Goal: Check status: Check status

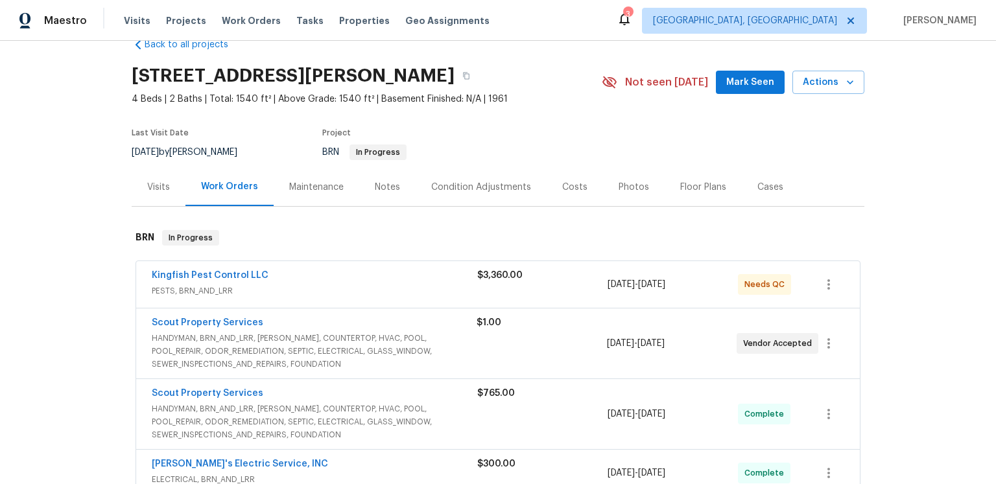
scroll to position [102, 0]
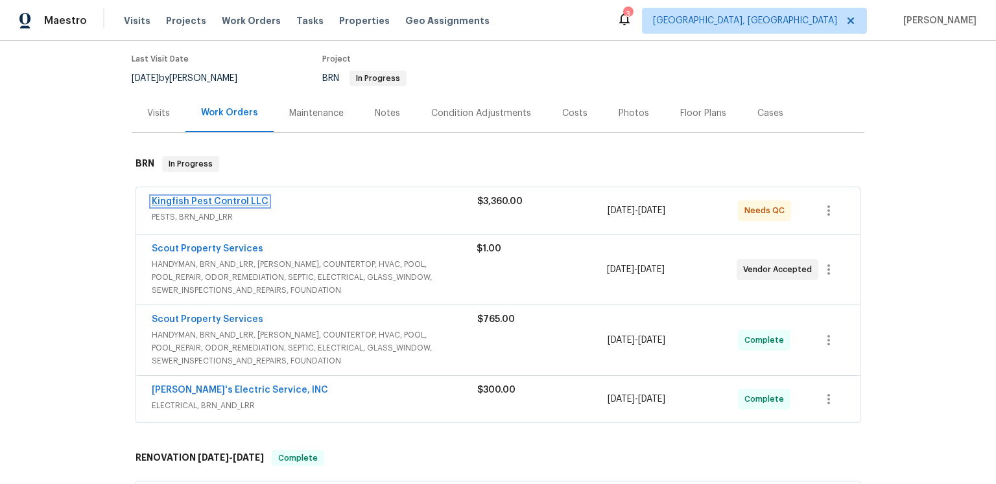
click at [246, 206] on link "Kingfish Pest Control LLC" at bounding box center [210, 201] width 117 height 9
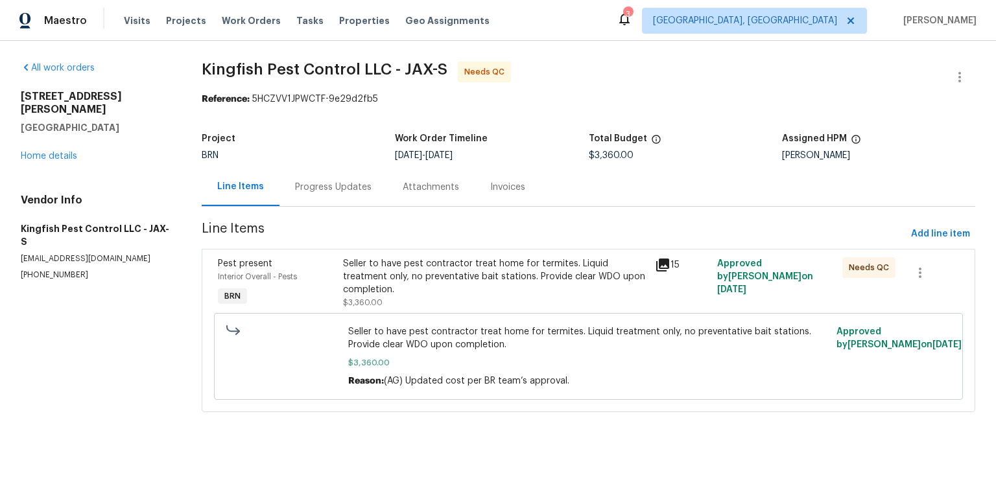
click at [663, 272] on icon at bounding box center [662, 265] width 13 height 13
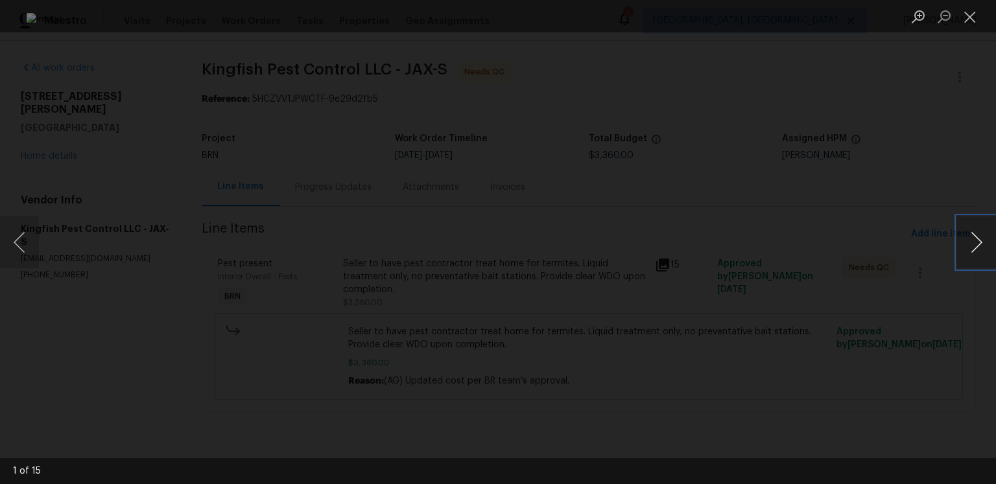
click at [968, 241] on button "Next image" at bounding box center [976, 243] width 39 height 52
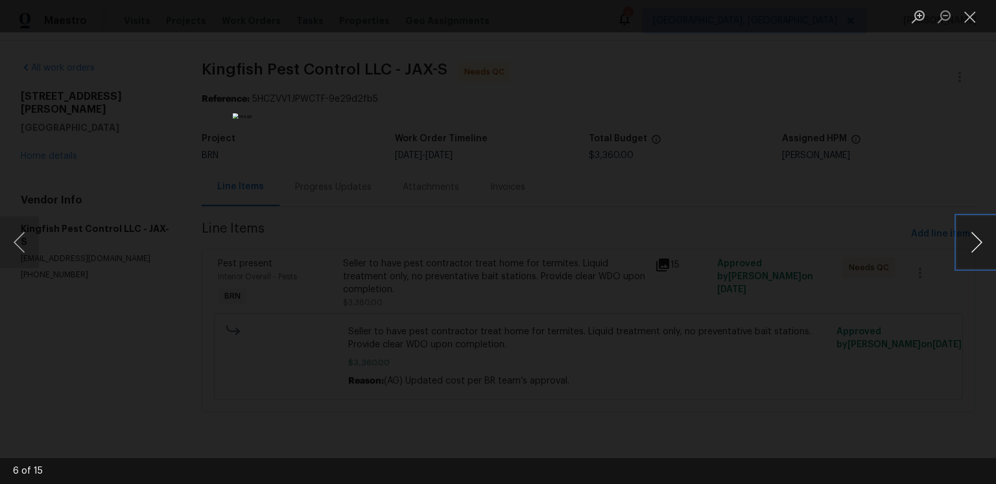
click at [968, 241] on button "Next image" at bounding box center [976, 243] width 39 height 52
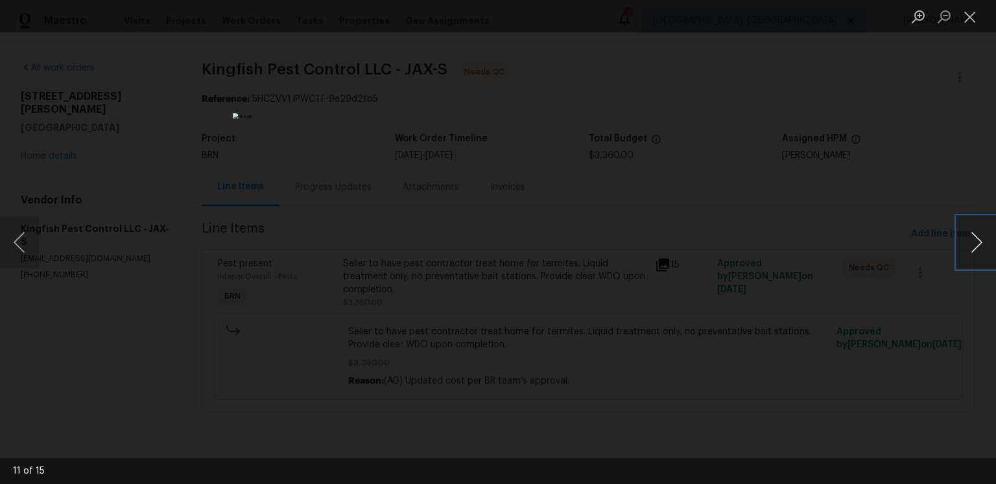
click at [968, 241] on button "Next image" at bounding box center [976, 243] width 39 height 52
click at [972, 26] on button "Close lightbox" at bounding box center [970, 16] width 26 height 23
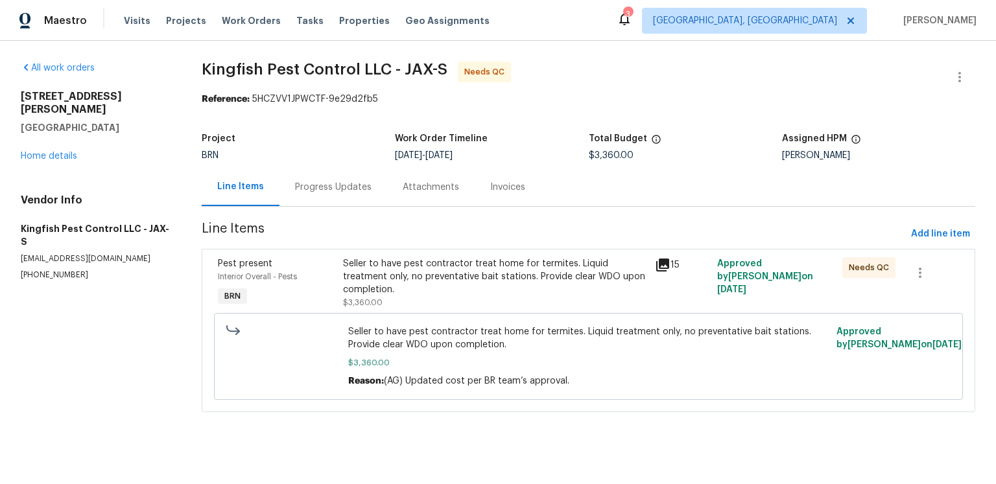
click at [373, 206] on div "Progress Updates" at bounding box center [334, 187] width 108 height 38
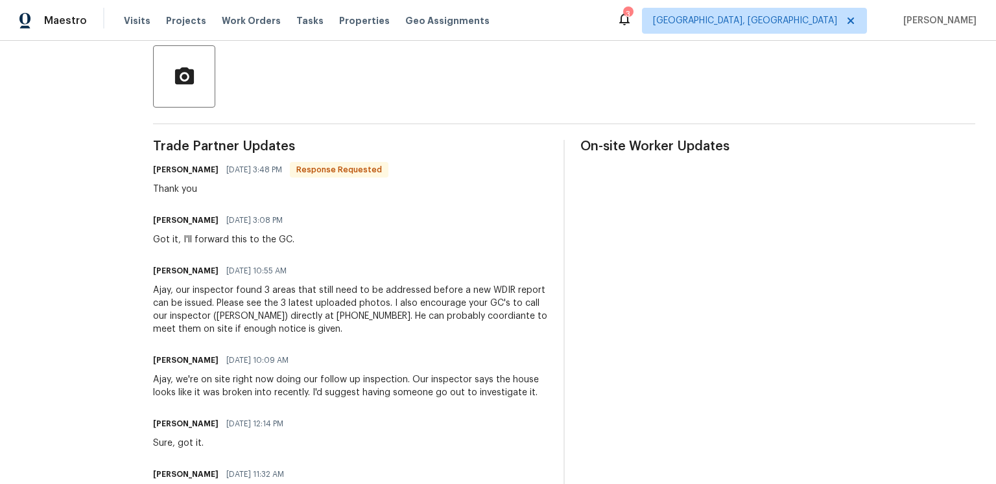
scroll to position [328, 0]
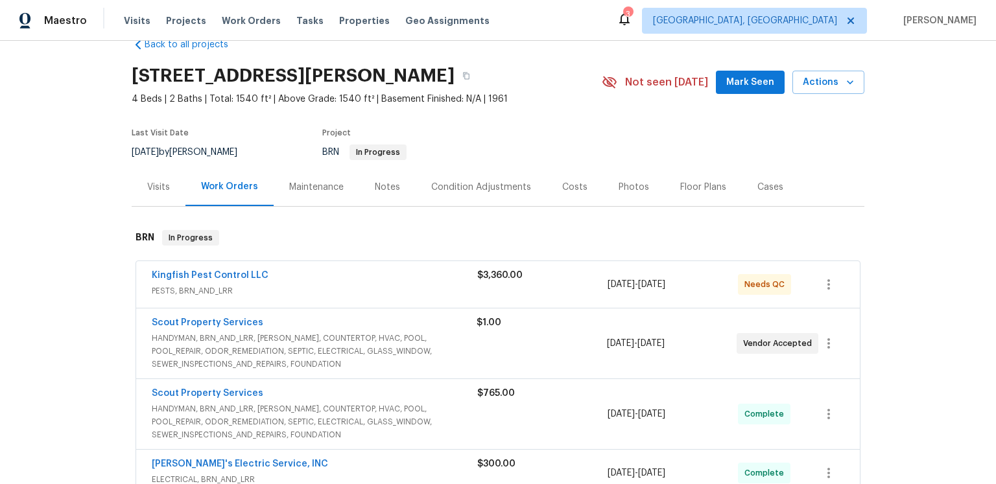
scroll to position [56, 0]
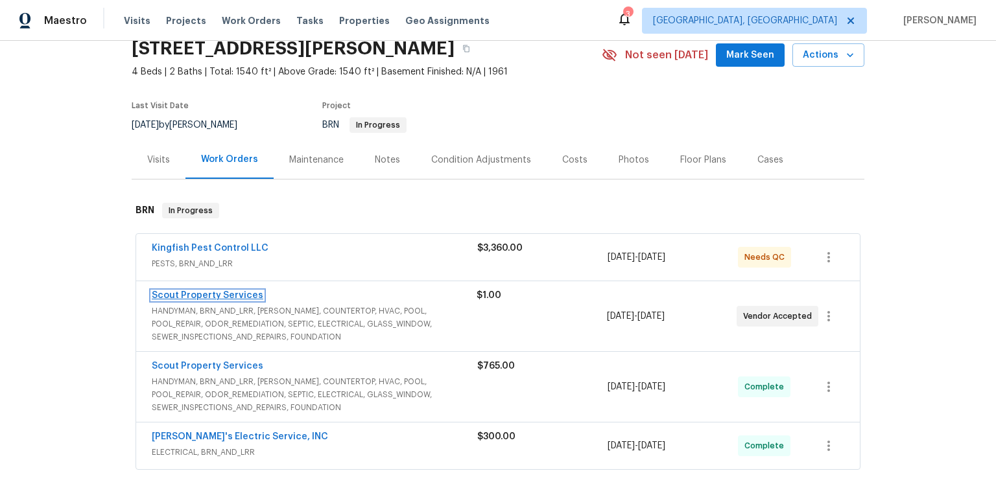
click at [257, 300] on link "Scout Property Services" at bounding box center [208, 295] width 112 height 9
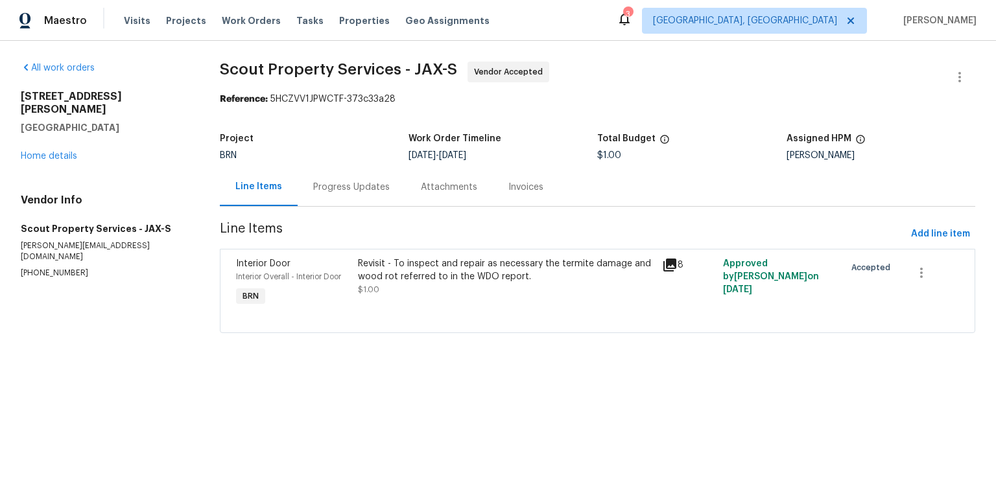
click at [350, 194] on div "Progress Updates" at bounding box center [351, 187] width 77 height 13
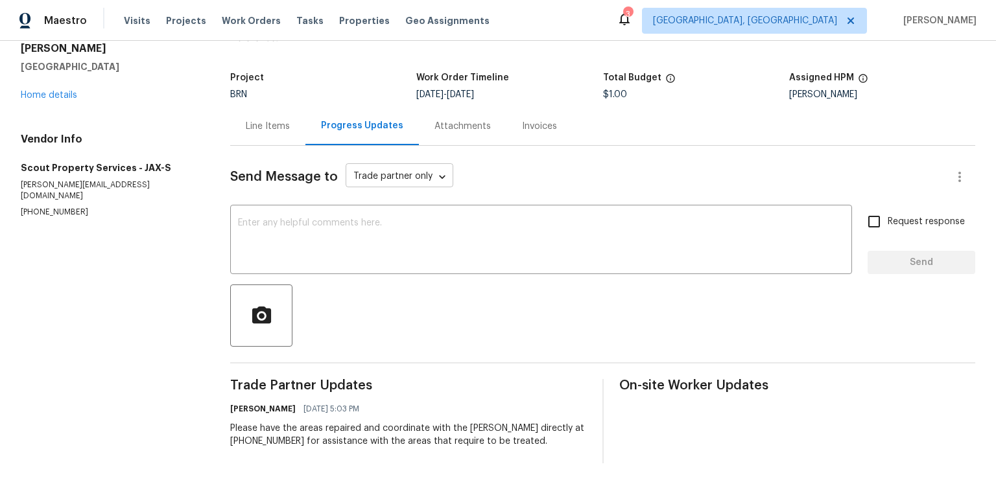
scroll to position [13, 0]
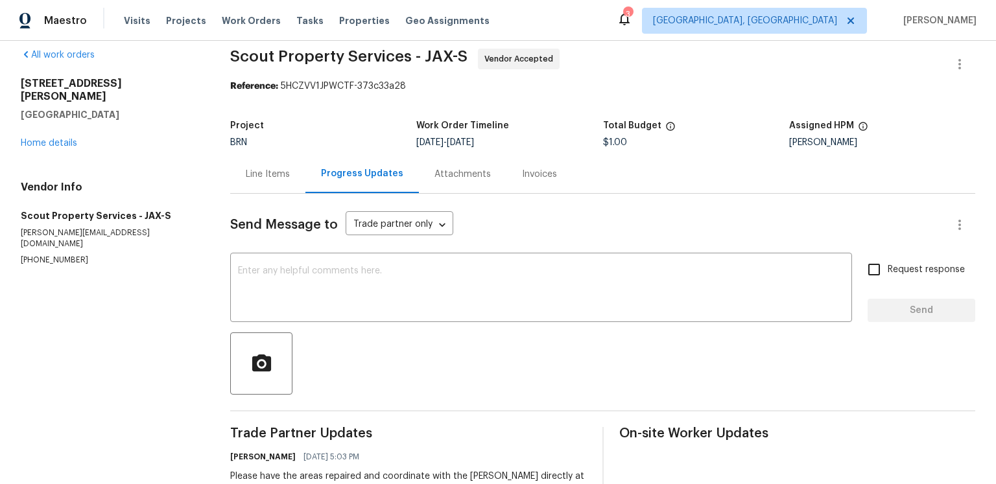
click at [495, 193] on div "Attachments" at bounding box center [463, 174] width 88 height 38
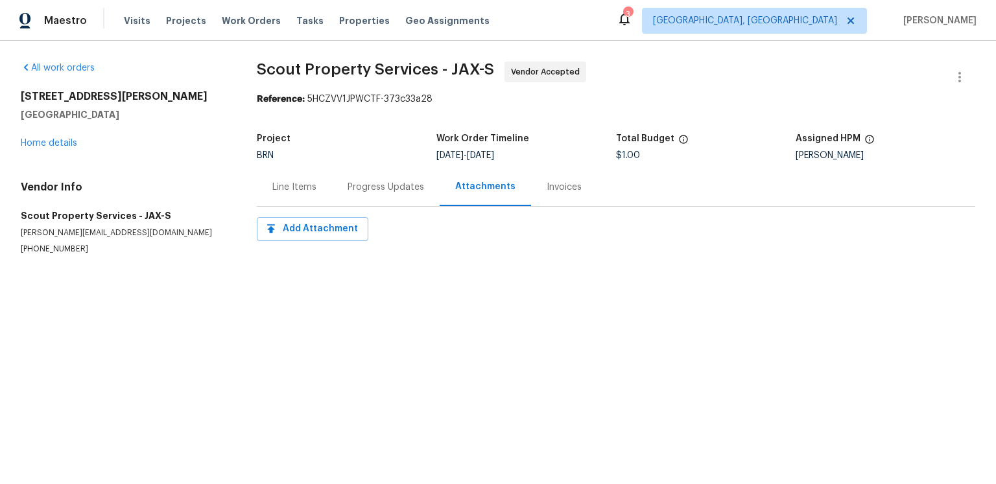
click at [582, 194] on div "Invoices" at bounding box center [564, 187] width 35 height 13
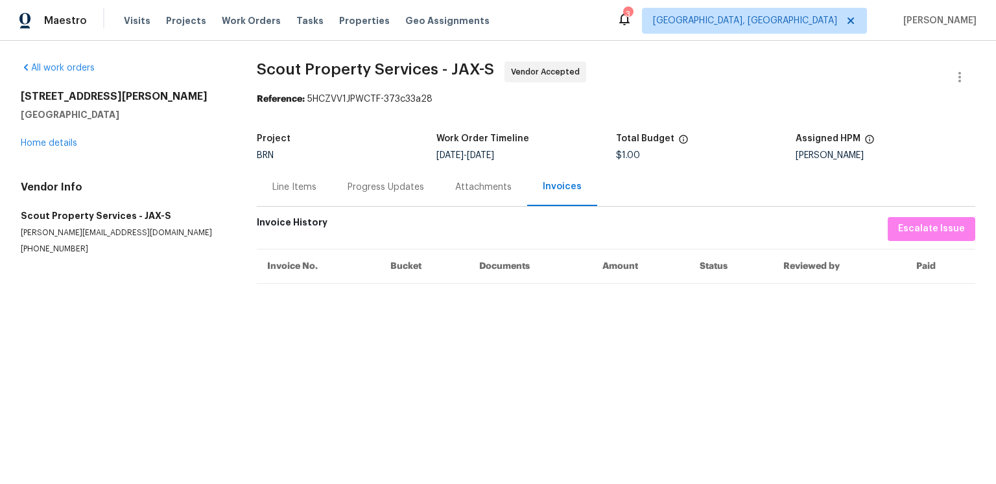
click at [332, 206] on div "Line Items" at bounding box center [294, 187] width 75 height 38
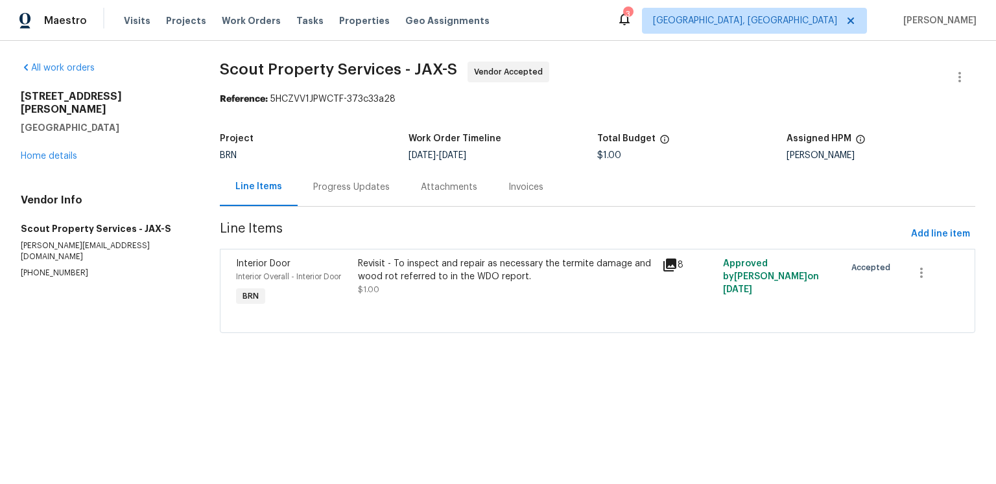
click at [664, 273] on icon at bounding box center [670, 265] width 16 height 16
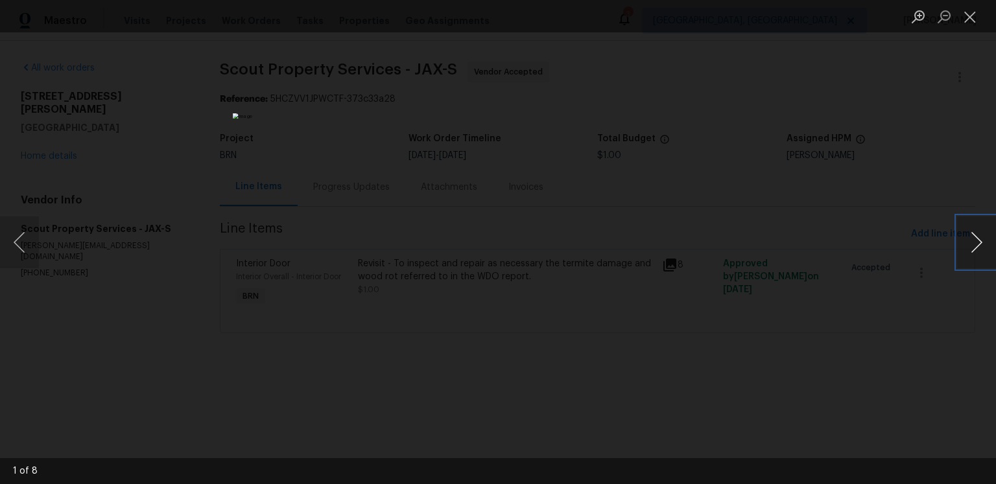
click at [993, 235] on button "Next image" at bounding box center [976, 243] width 39 height 52
click at [979, 241] on button "Next image" at bounding box center [976, 243] width 39 height 52
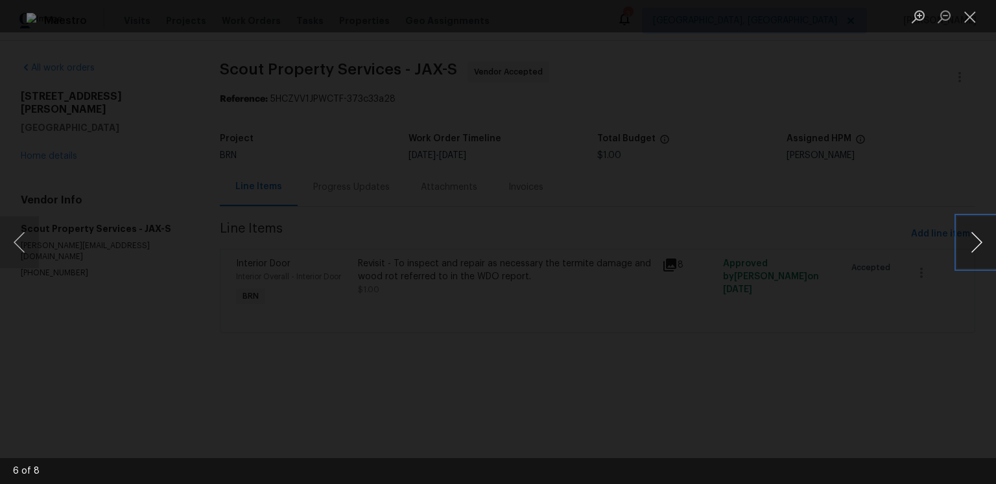
click at [979, 241] on button "Next image" at bounding box center [976, 243] width 39 height 52
click at [974, 27] on button "Close lightbox" at bounding box center [970, 16] width 26 height 23
